Goal: Transaction & Acquisition: Purchase product/service

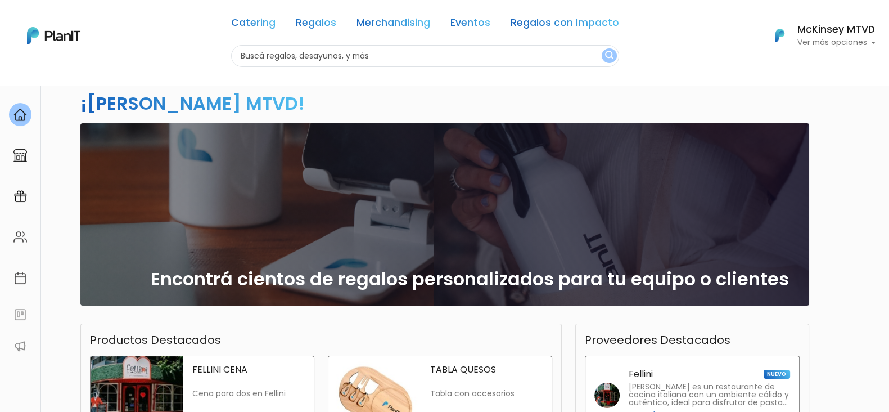
scroll to position [17, 0]
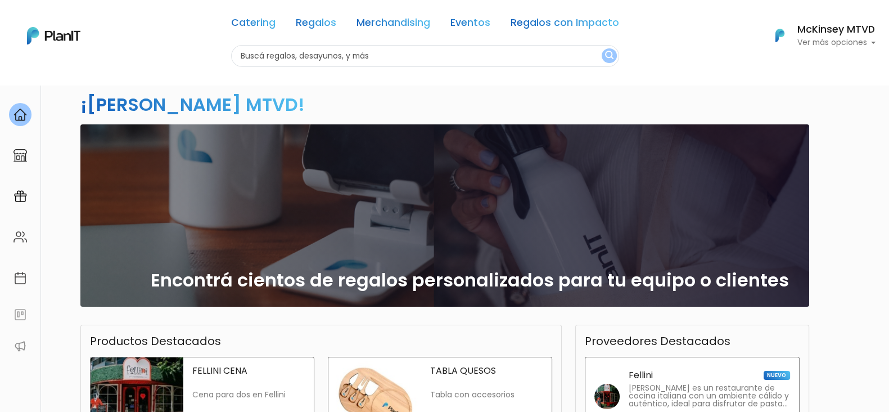
click at [477, 57] on input "text" at bounding box center [425, 56] width 388 height 22
type input "c"
type input "r"
type input "torta"
click at [602, 48] on button "submit" at bounding box center [609, 55] width 15 height 15
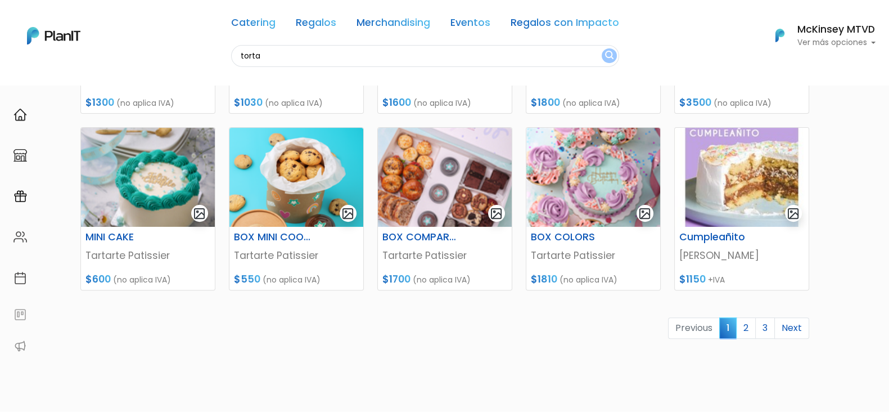
scroll to position [452, 0]
click at [749, 325] on link "2" at bounding box center [746, 327] width 20 height 21
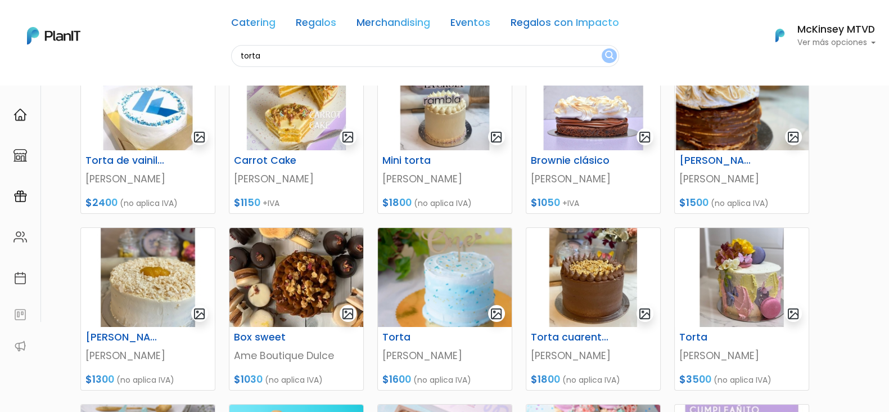
scroll to position [180, 0]
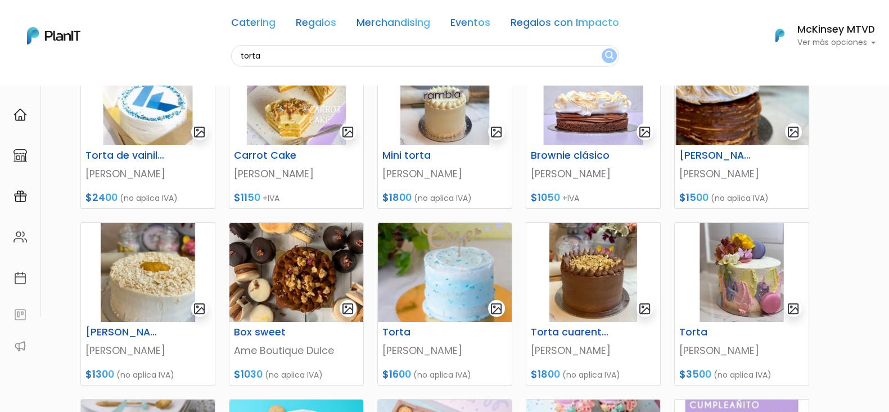
click at [875, 162] on section "31 resultados Mostrando resultados relacionados a torta: Hay 31 opciones Cateri…" at bounding box center [444, 293] width 889 height 778
click at [268, 55] on input "torta" at bounding box center [425, 56] width 388 height 22
type input "t"
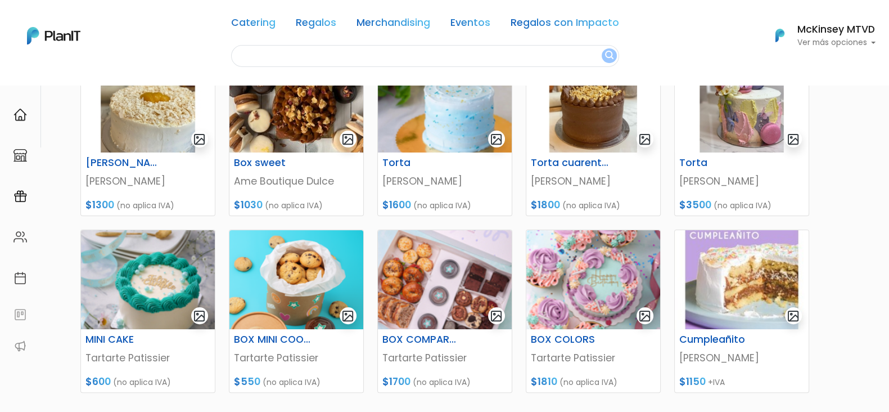
scroll to position [354, 0]
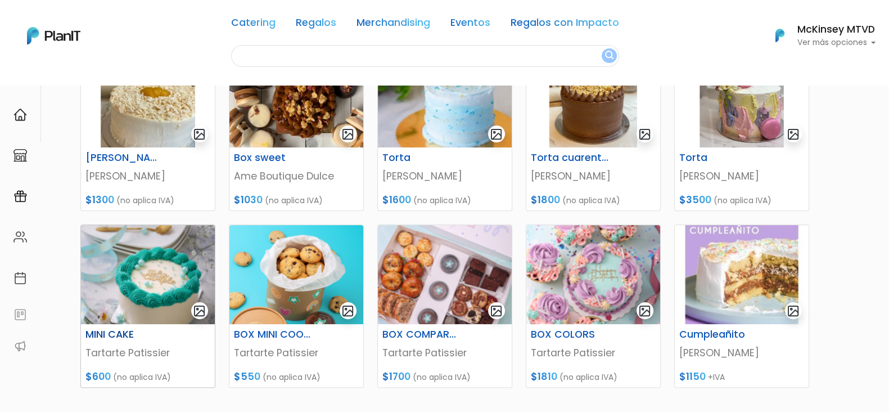
click at [142, 277] on img at bounding box center [148, 274] width 134 height 99
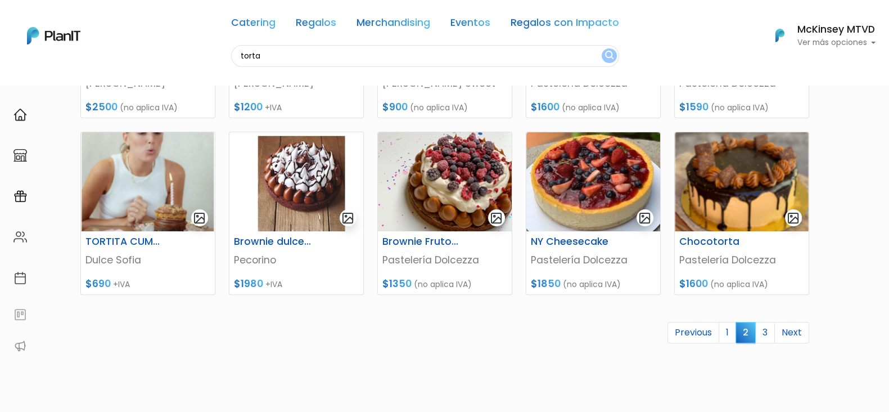
scroll to position [444, 0]
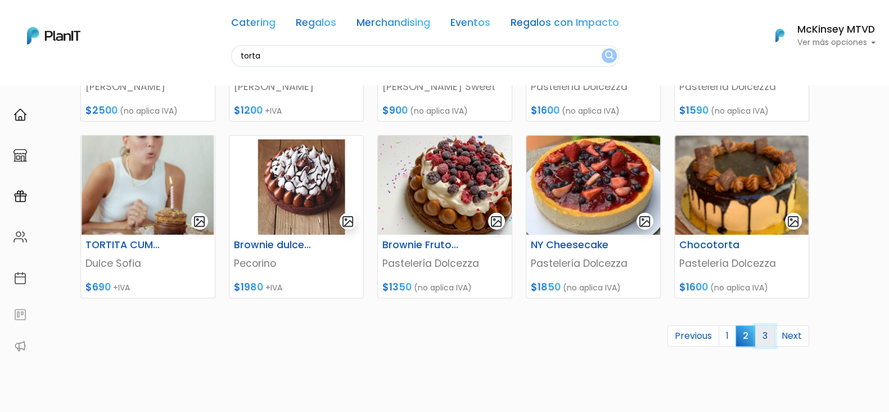
click at [766, 332] on link "3" at bounding box center [765, 335] width 20 height 21
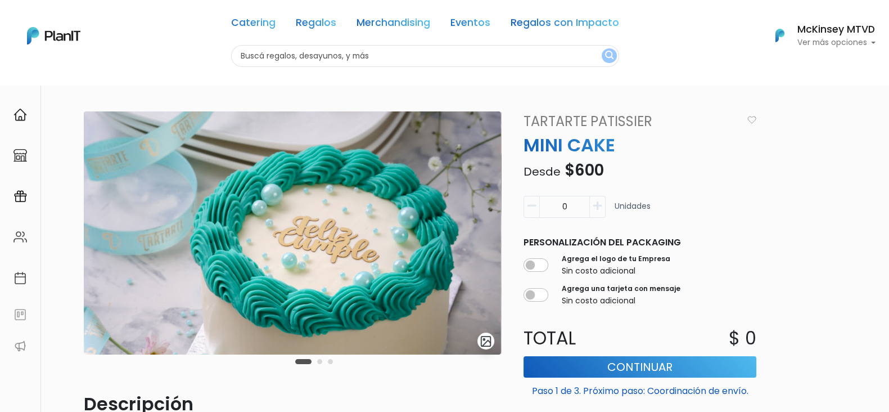
click at [582, 125] on link "Tartarte Patissier" at bounding box center [630, 121] width 226 height 20
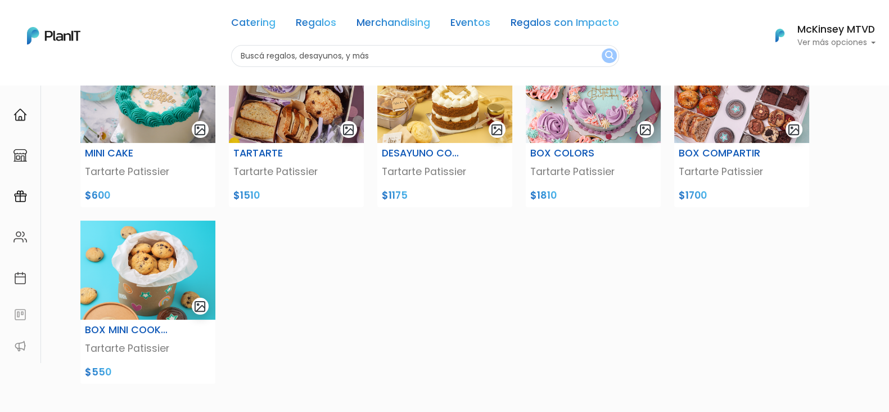
scroll to position [133, 0]
